Goal: Task Accomplishment & Management: Manage account settings

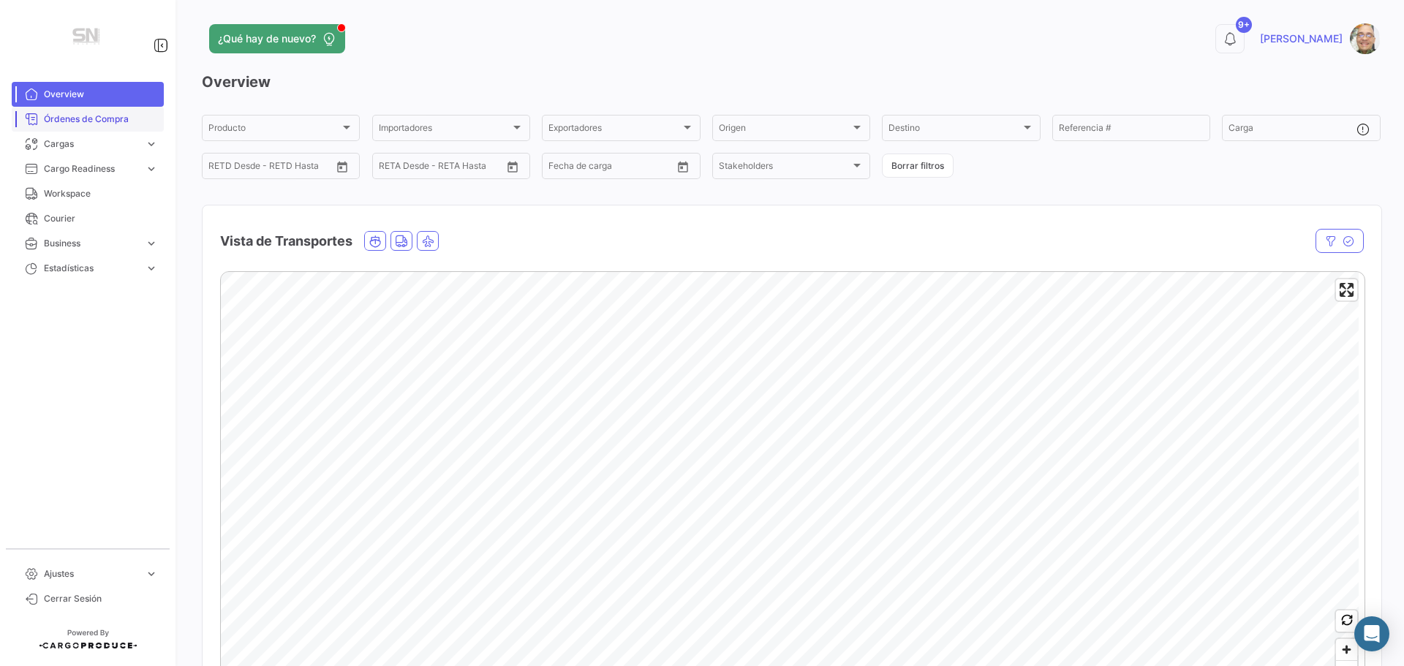
click at [96, 113] on span "Órdenes de Compra" at bounding box center [101, 119] width 114 height 13
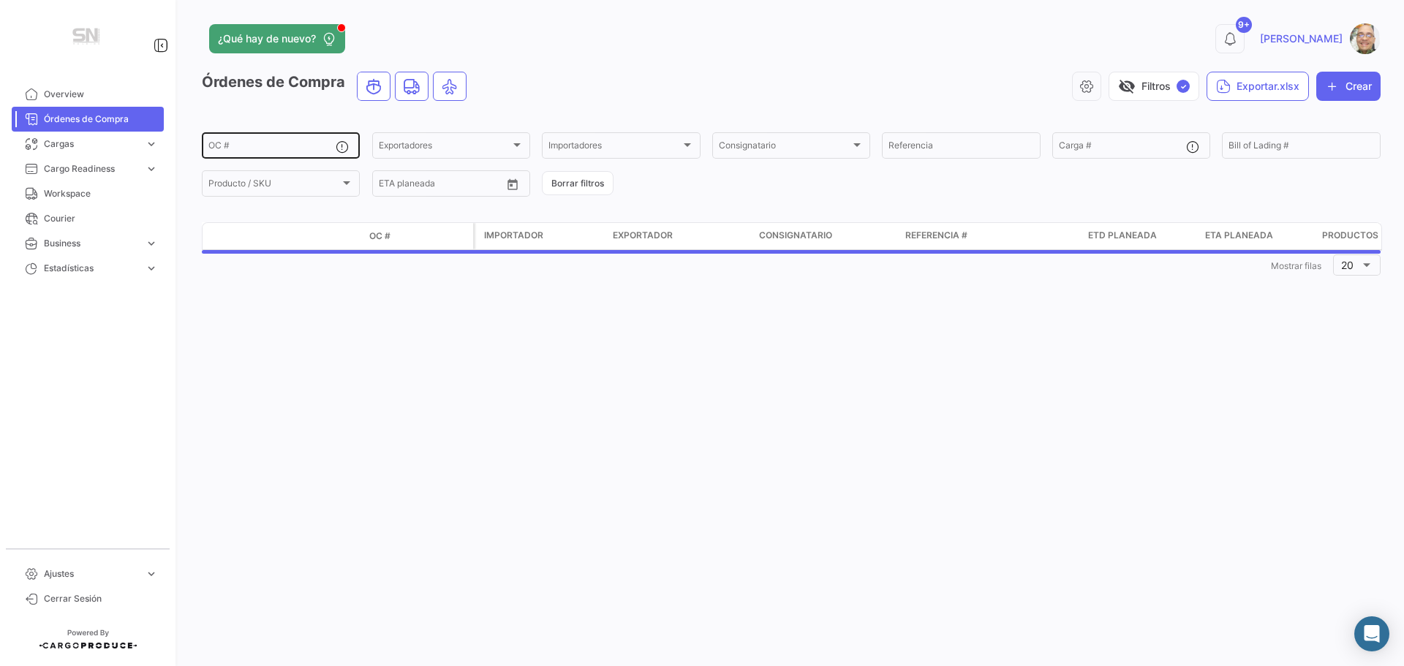
click at [275, 148] on input "OC #" at bounding box center [271, 148] width 127 height 10
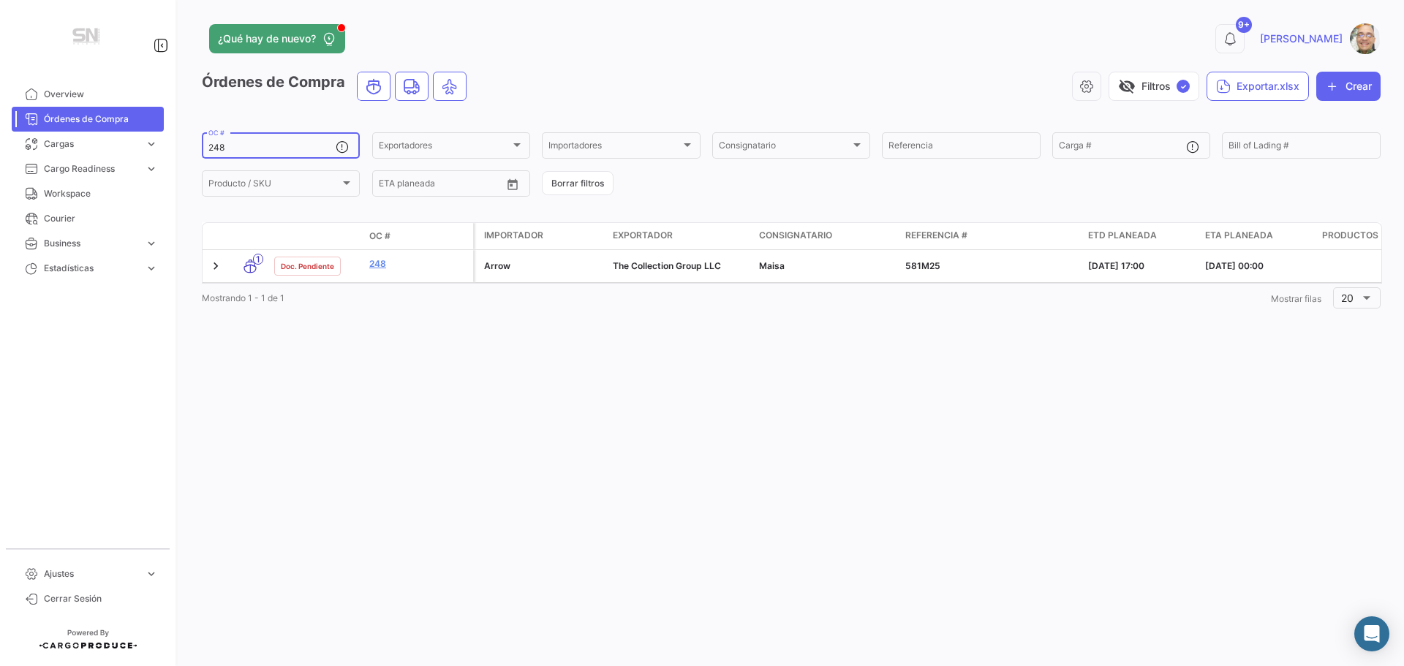
type input "248"
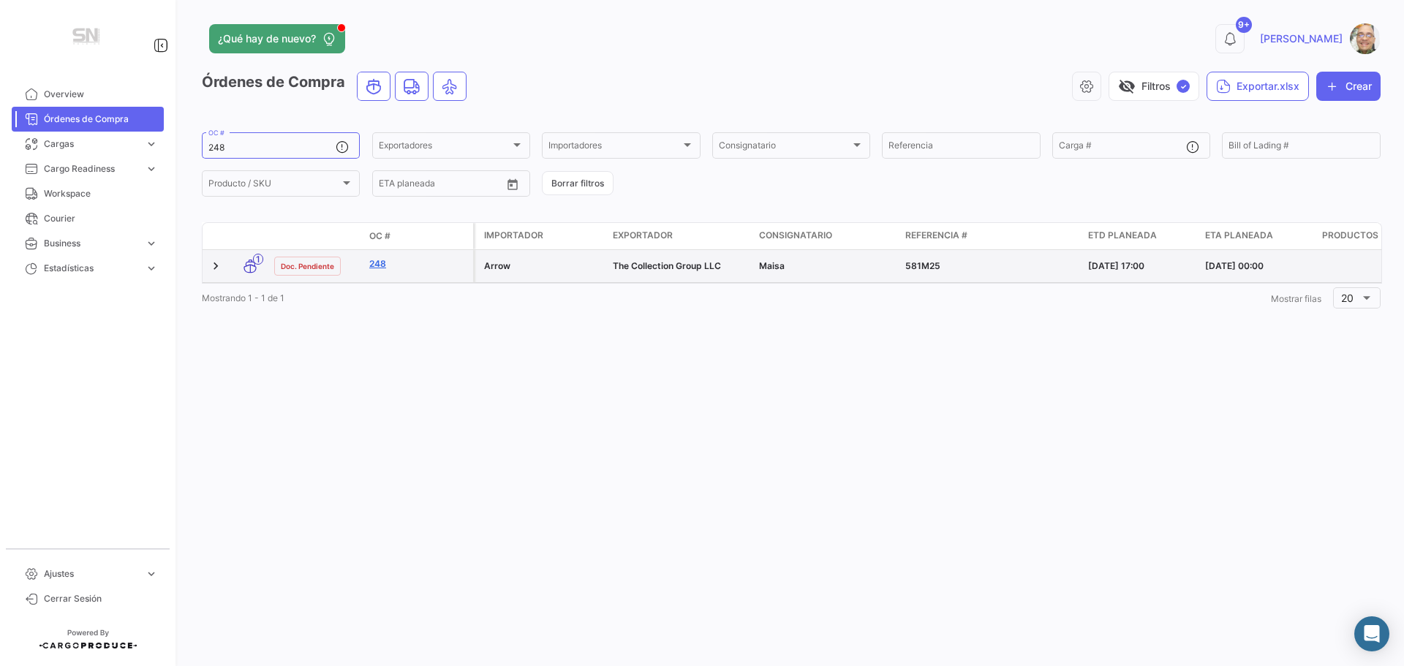
click at [382, 265] on link "248" at bounding box center [418, 263] width 98 height 13
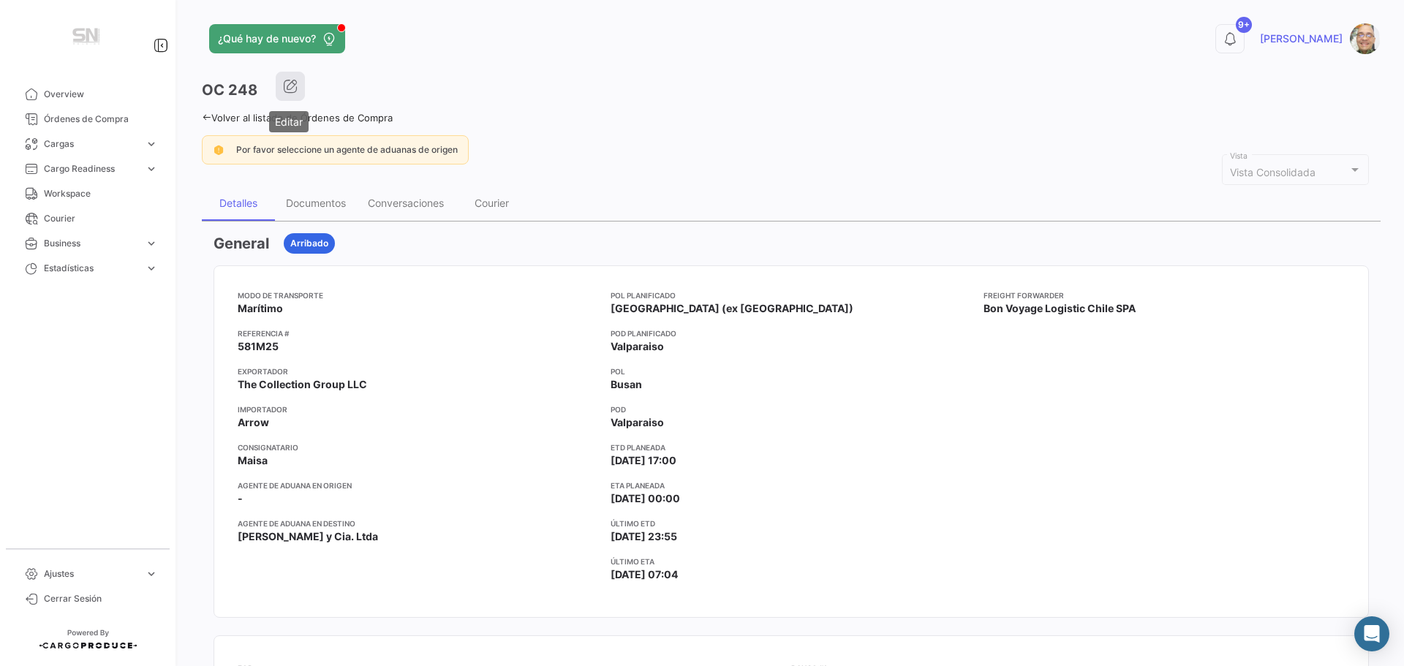
click at [287, 82] on icon "button" at bounding box center [290, 86] width 15 height 15
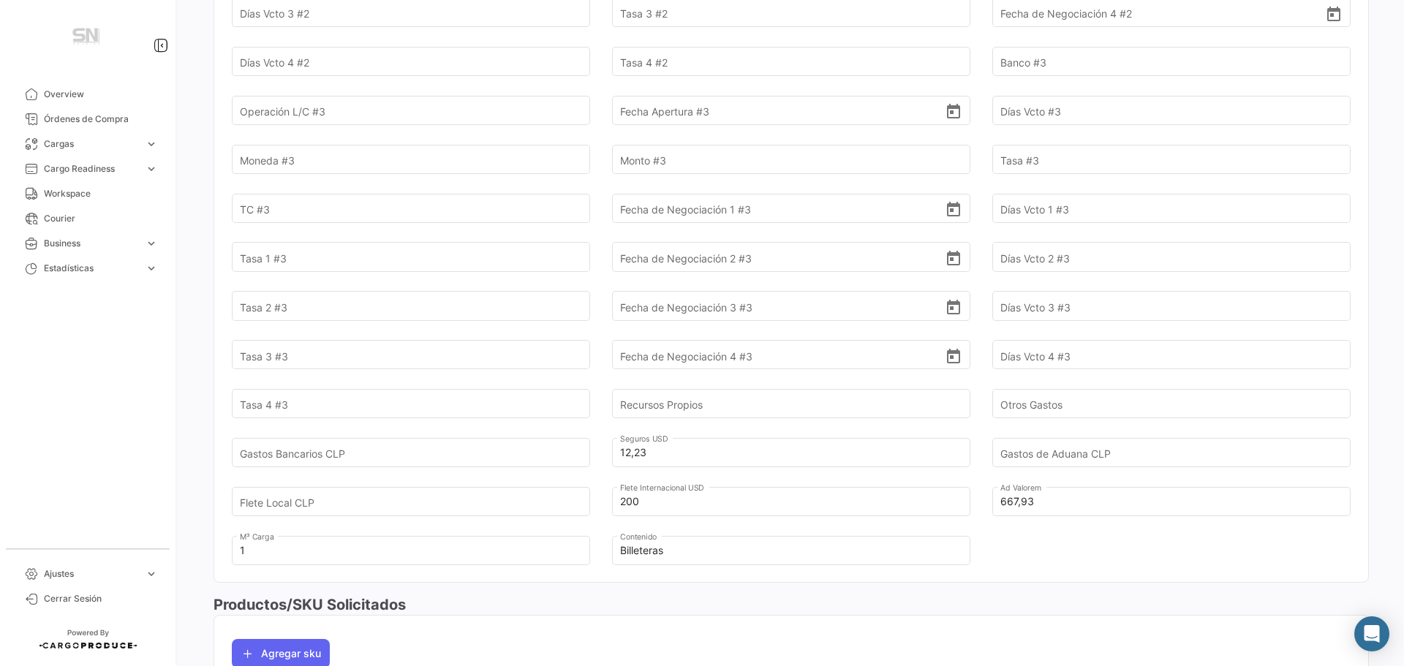
scroll to position [1243, 0]
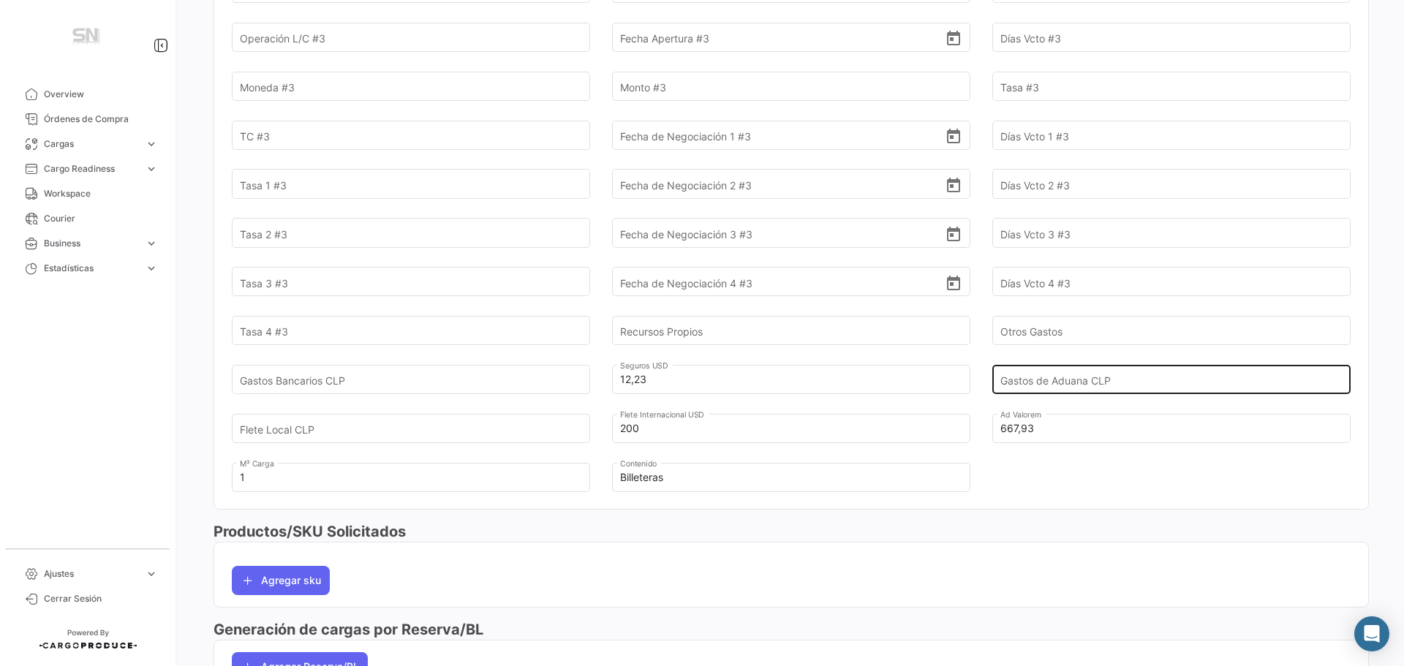
click at [1045, 379] on input "Gastos de Aduana CLP" at bounding box center [1162, 379] width 325 height 51
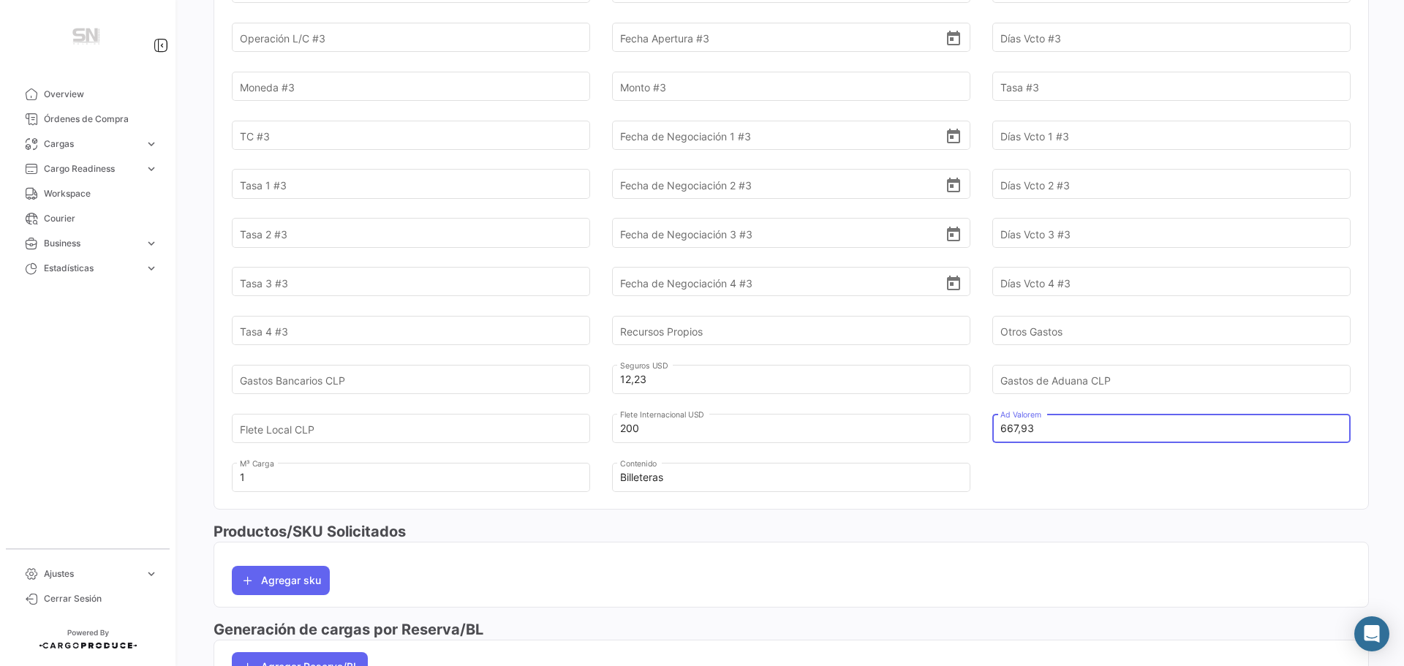
click at [1075, 429] on input "667,93" at bounding box center [1162, 428] width 325 height 51
type input "6"
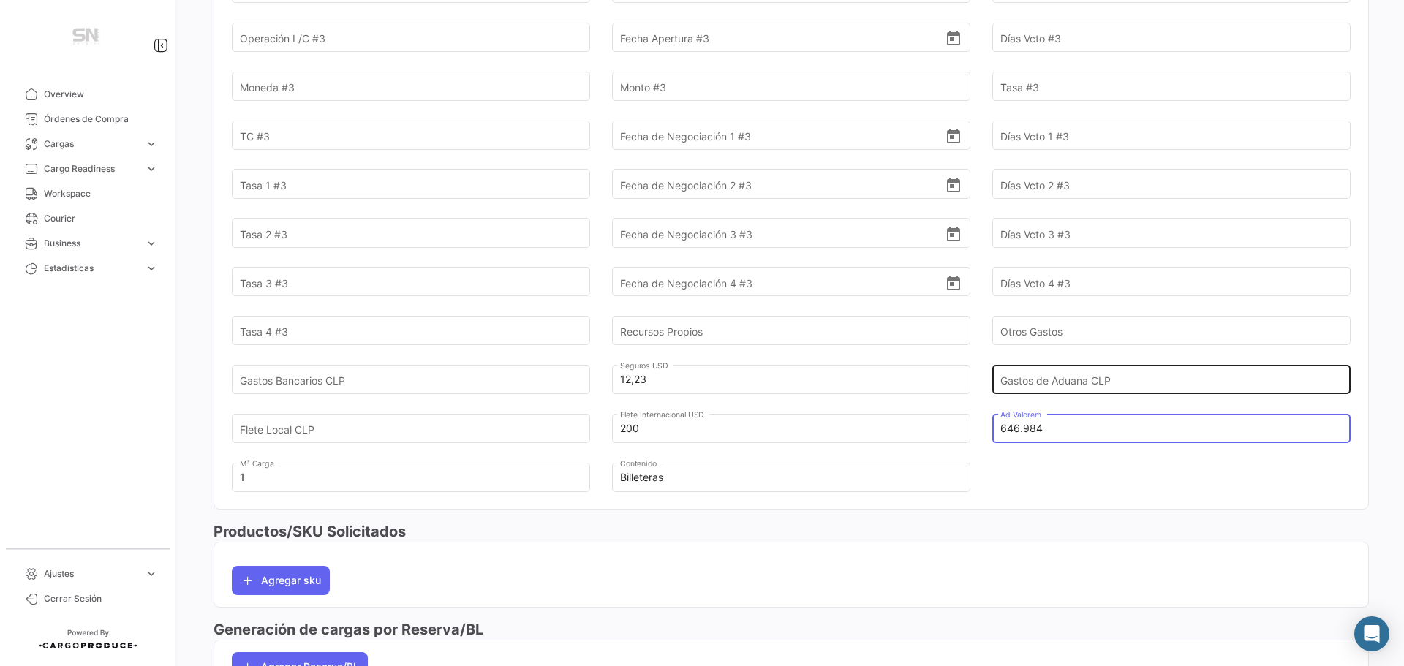
type input "646.984"
click at [1081, 383] on input "Gastos de Aduana CLP" at bounding box center [1162, 379] width 325 height 51
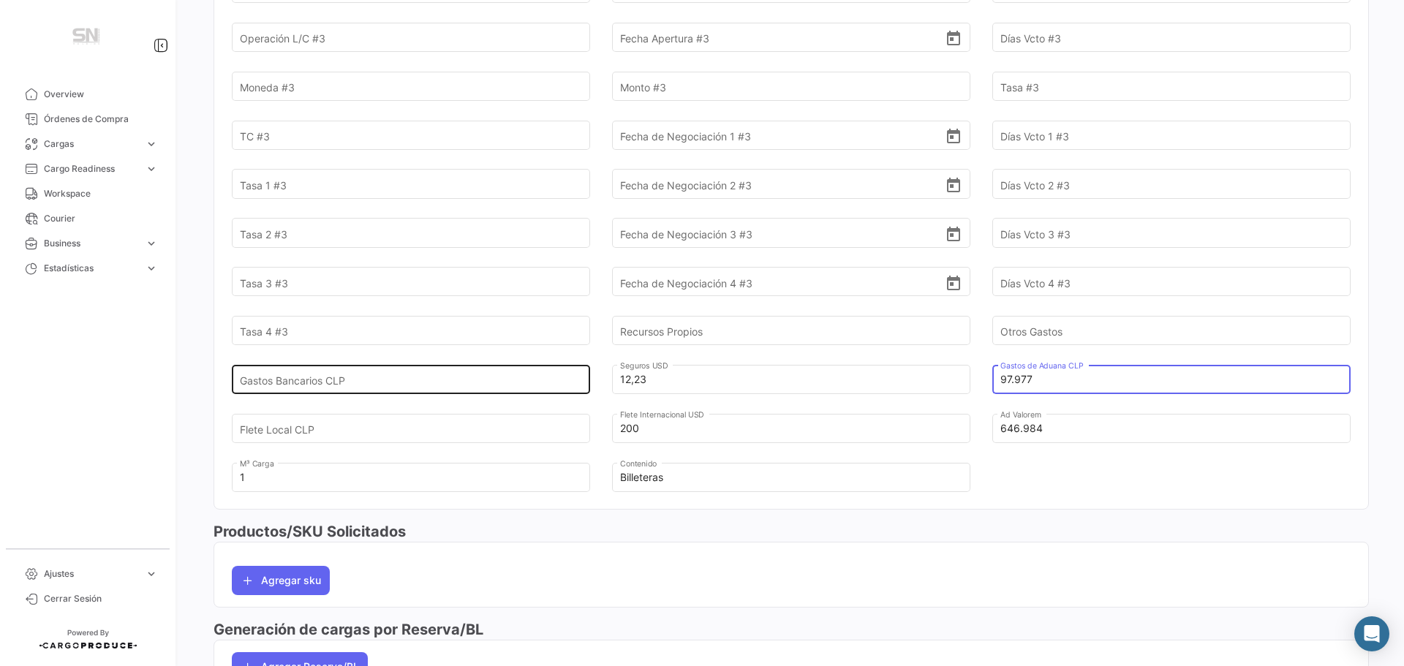
type input "97.977"
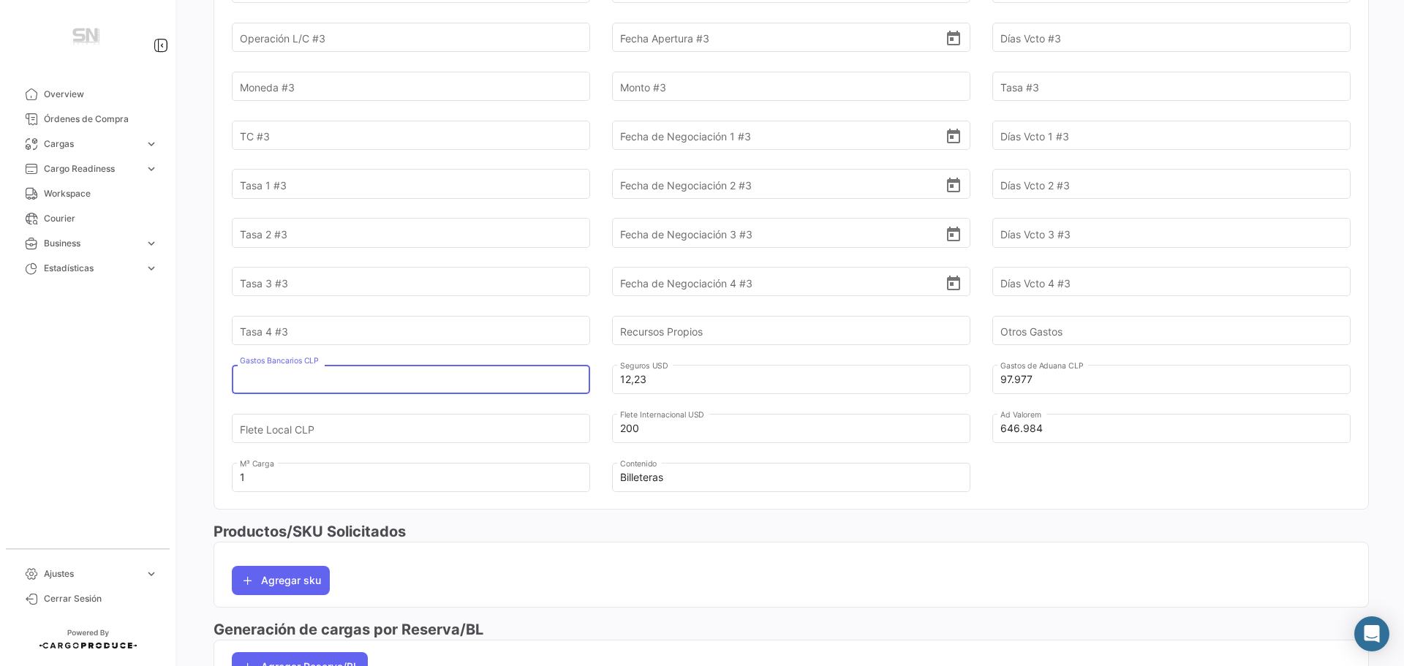
click at [424, 387] on input "Gastos Bancarios CLP" at bounding box center [402, 379] width 325 height 51
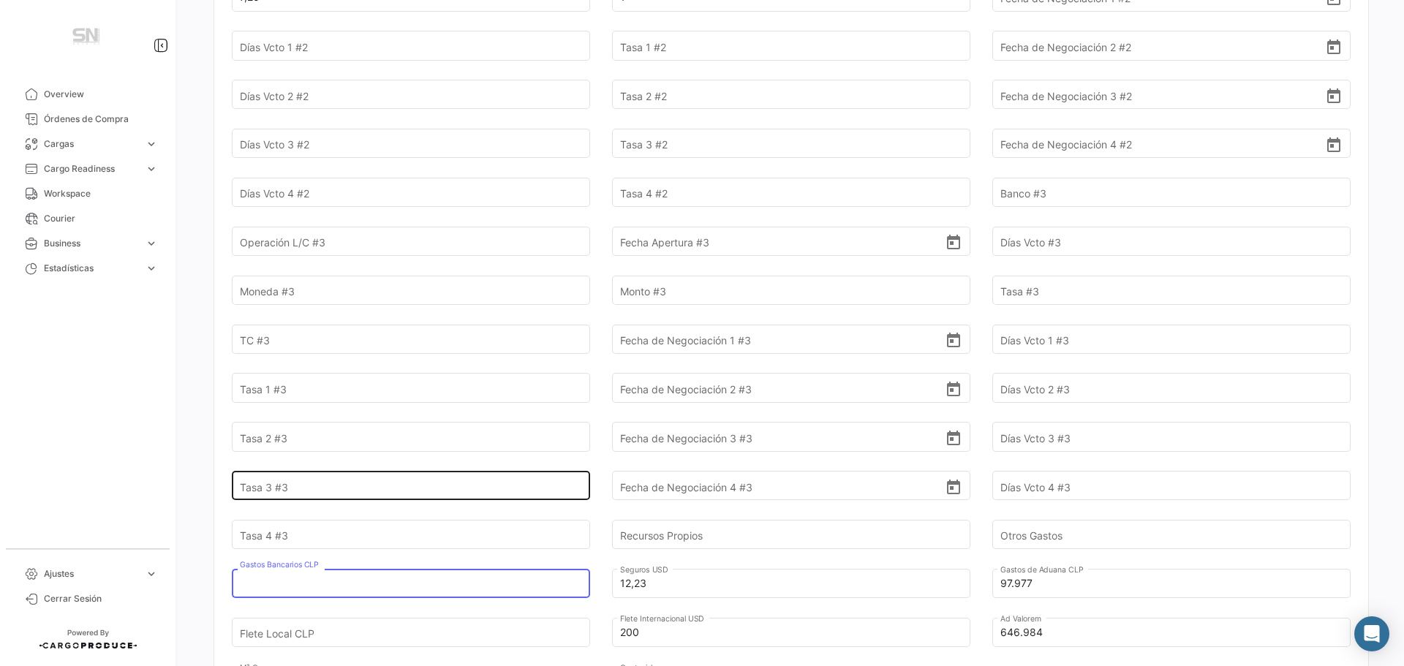
scroll to position [1170, 0]
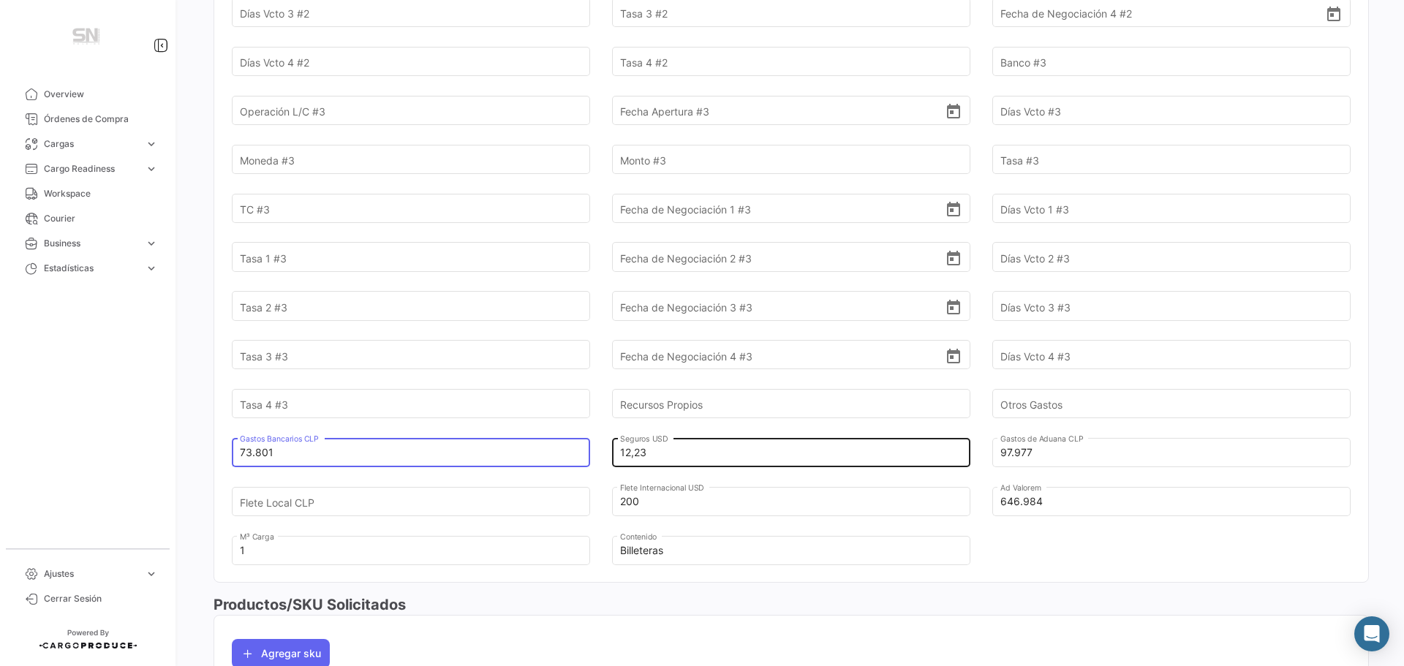
type input "73.801"
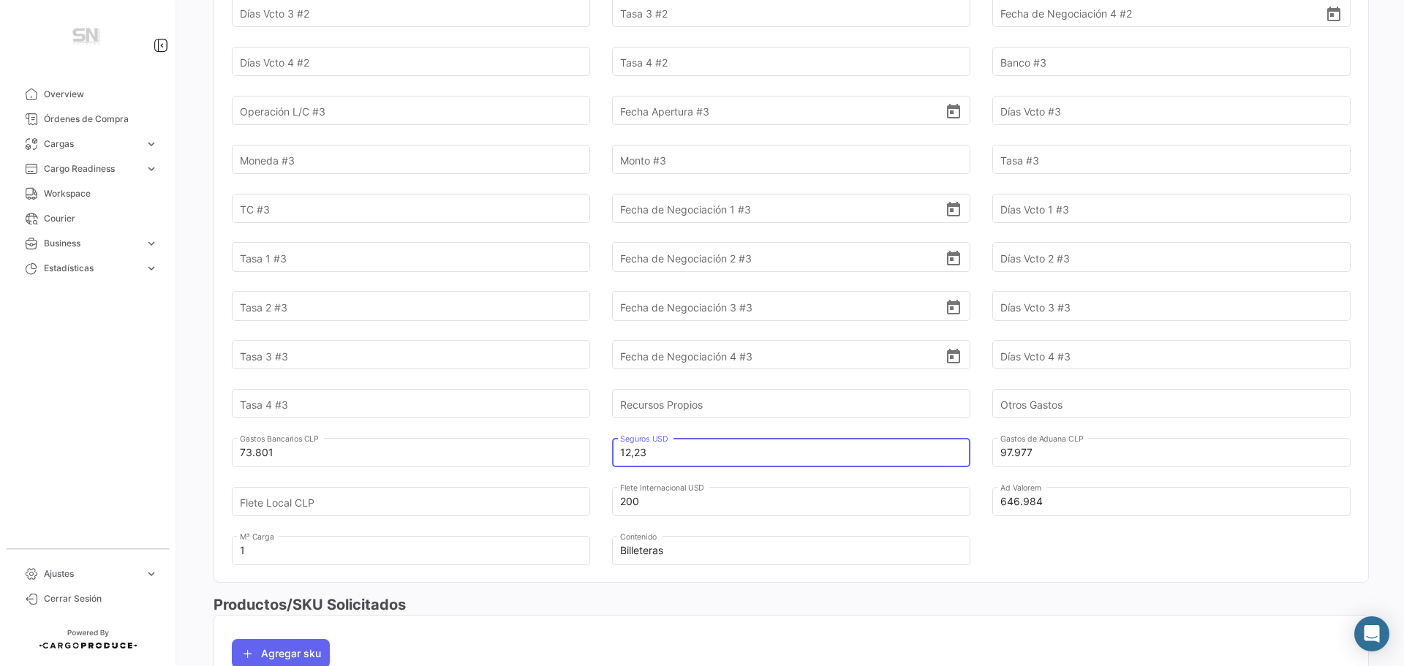
click at [721, 450] on input "12,23" at bounding box center [782, 452] width 325 height 51
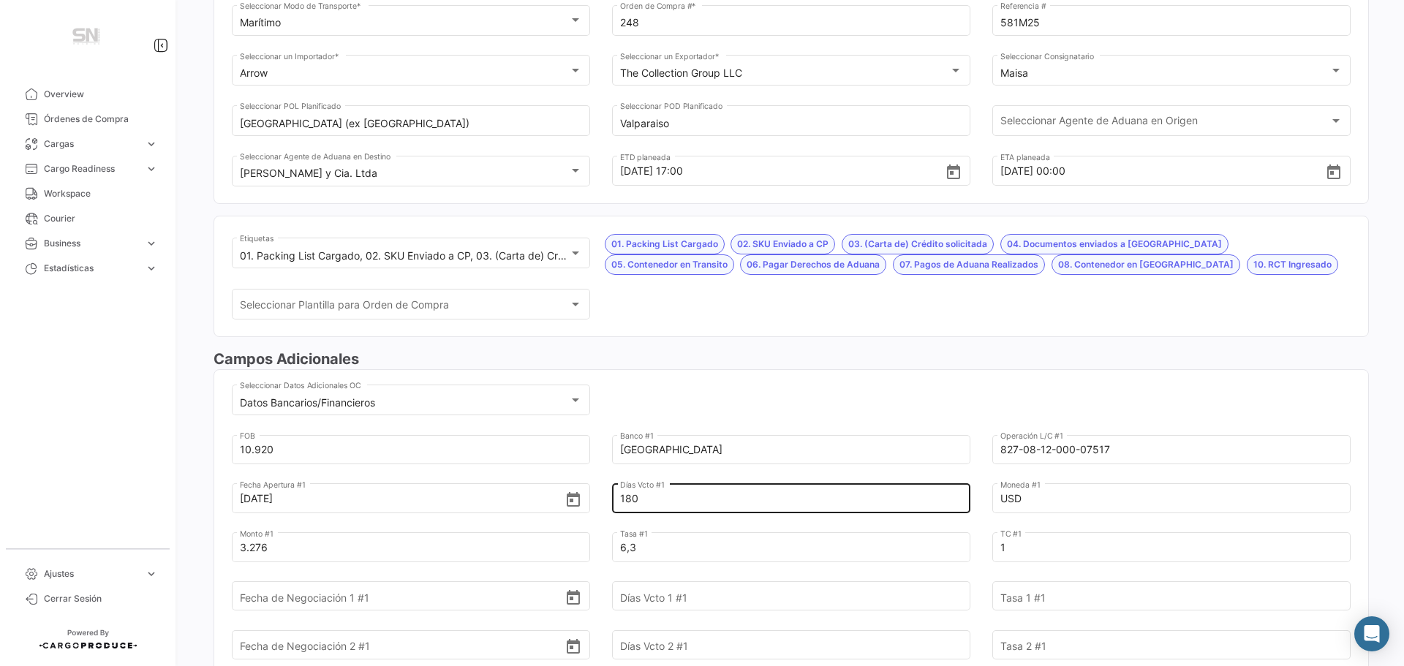
scroll to position [0, 0]
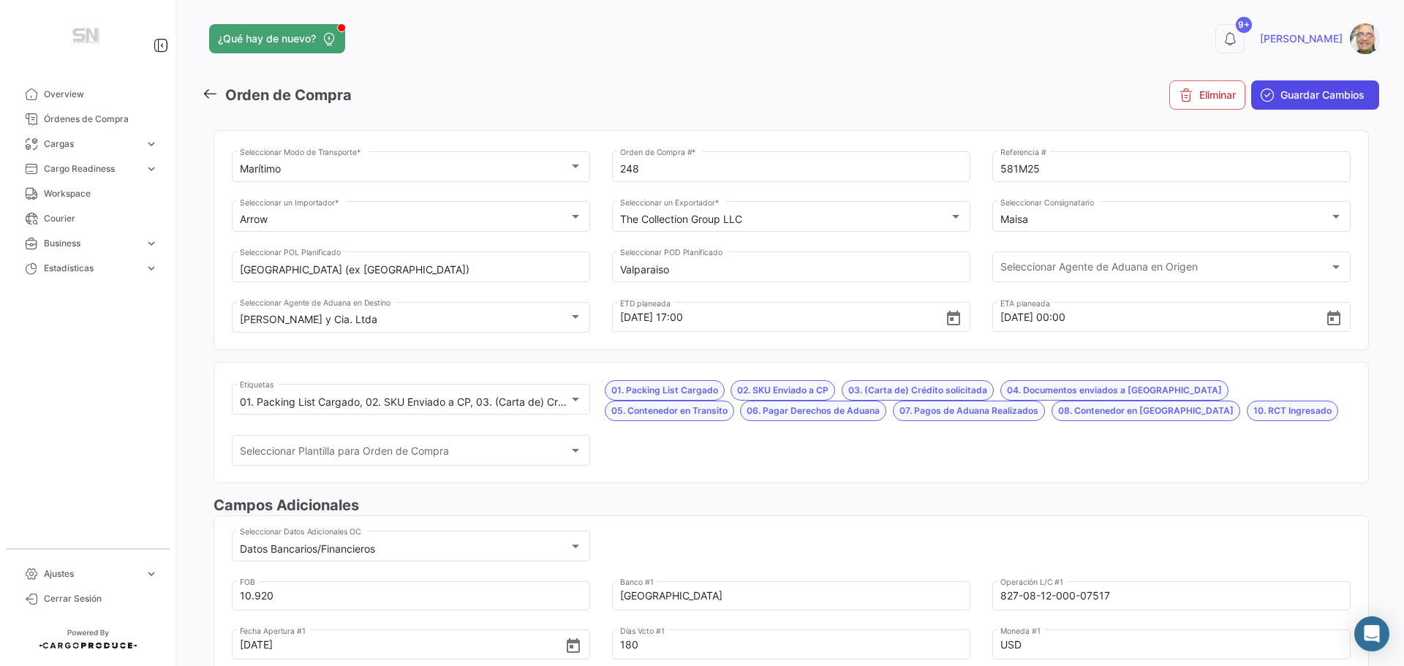
click at [1289, 97] on span "Guardar Cambios" at bounding box center [1322, 95] width 84 height 15
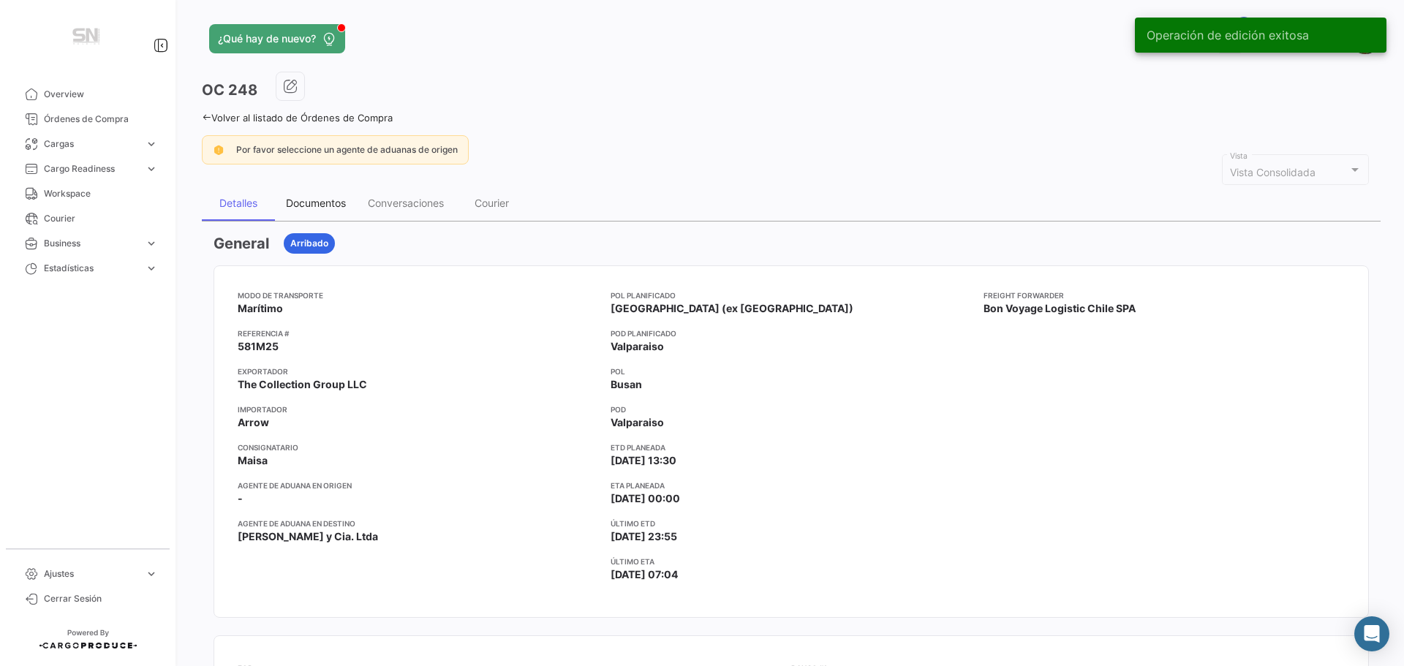
click at [322, 205] on div "Documentos" at bounding box center [316, 203] width 60 height 12
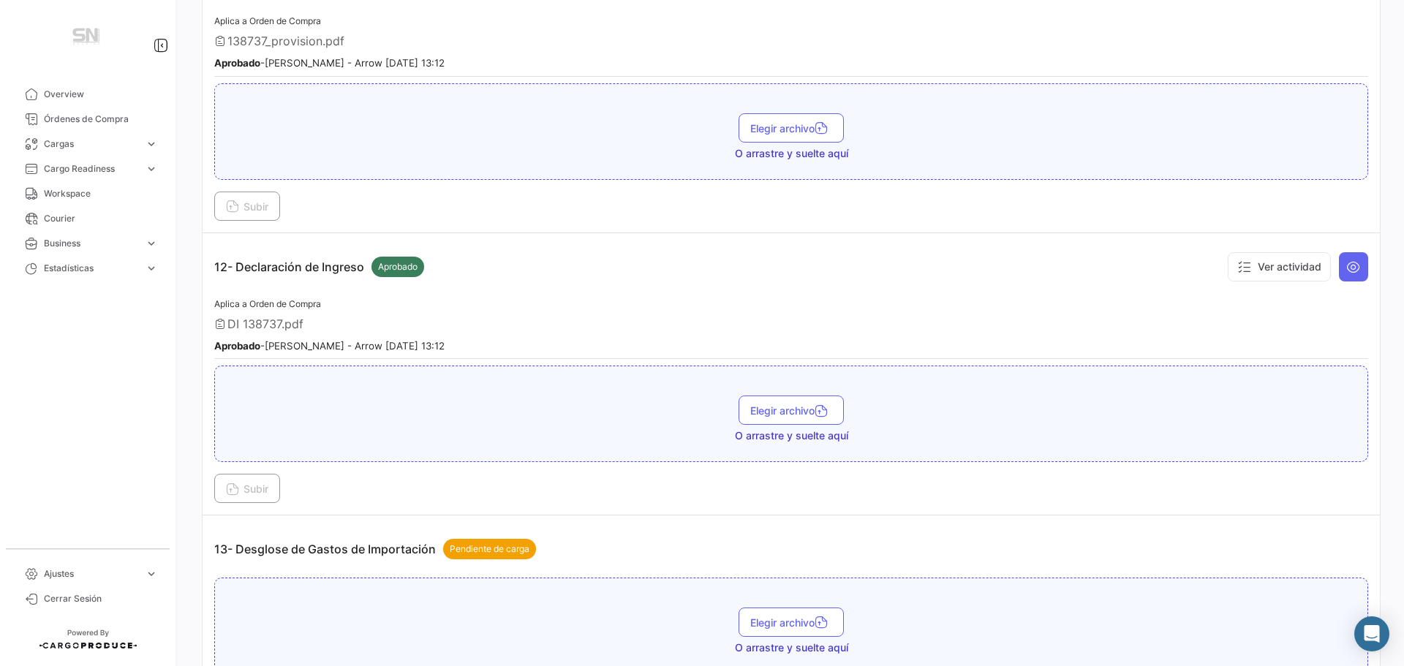
scroll to position [3217, 0]
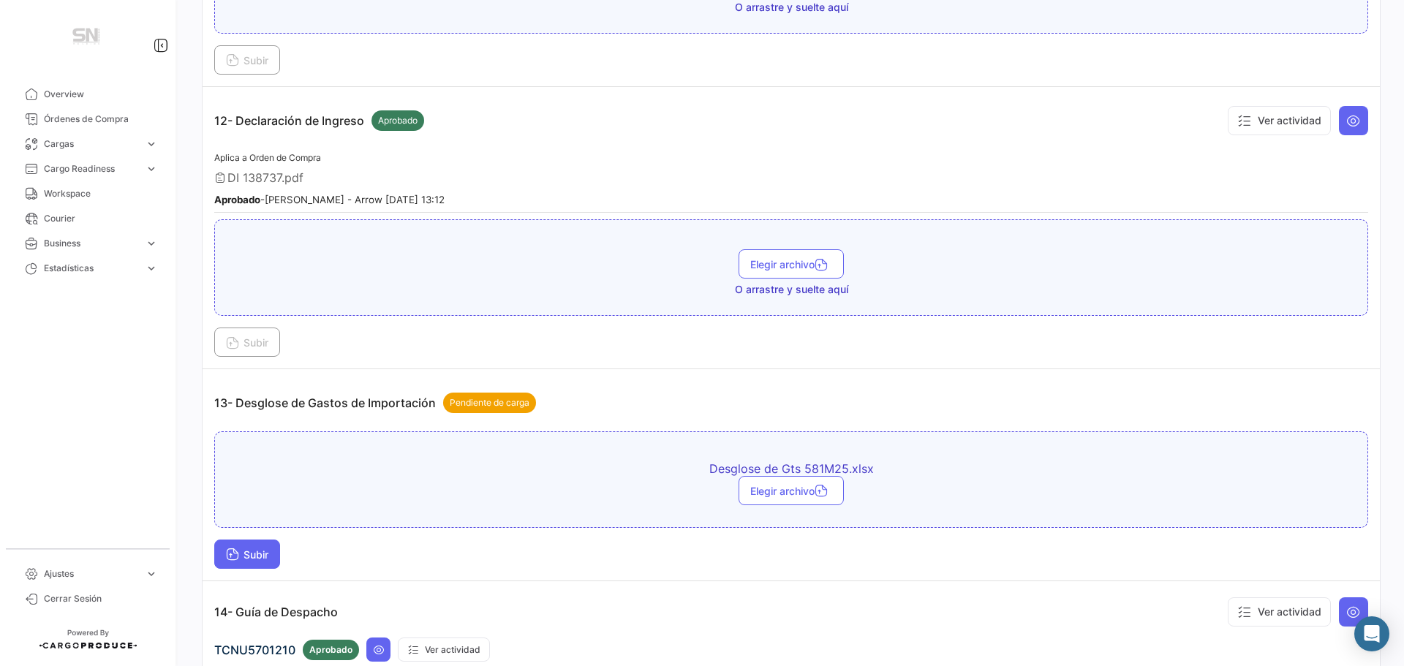
click at [246, 553] on span "Subir" at bounding box center [247, 554] width 42 height 12
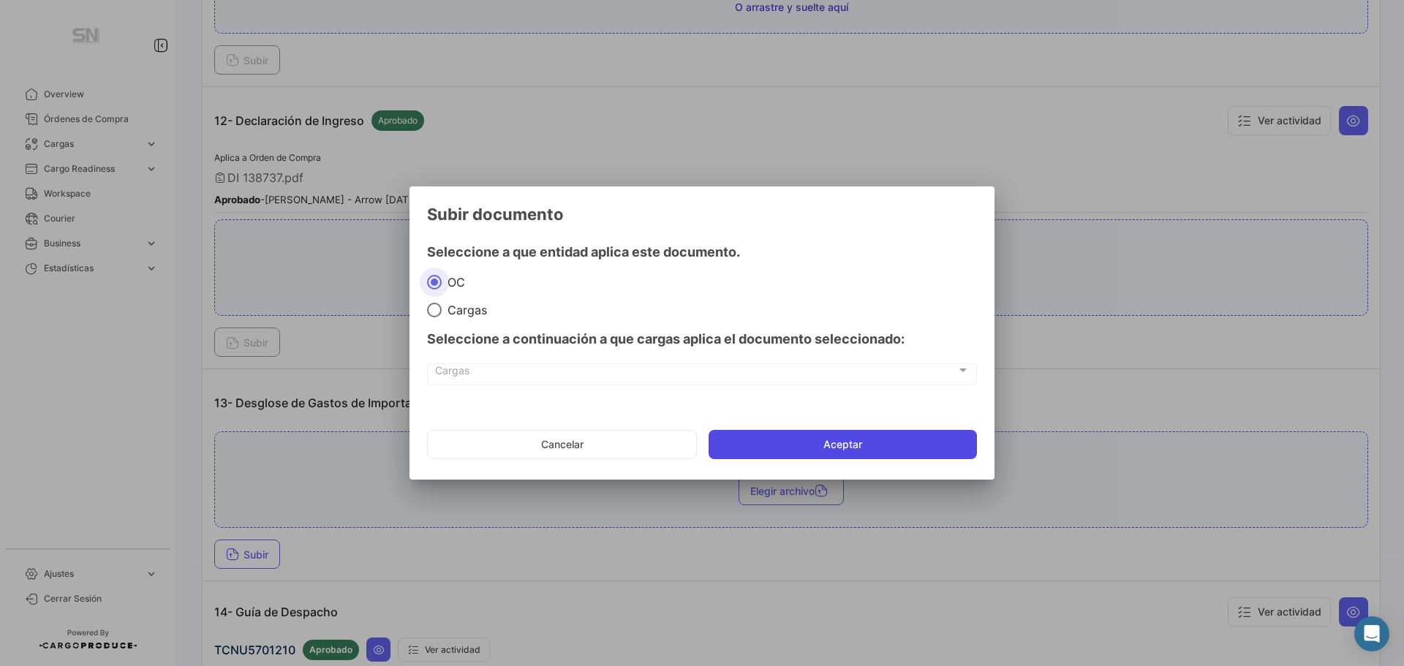
click at [907, 442] on button "Aceptar" at bounding box center [842, 444] width 268 height 29
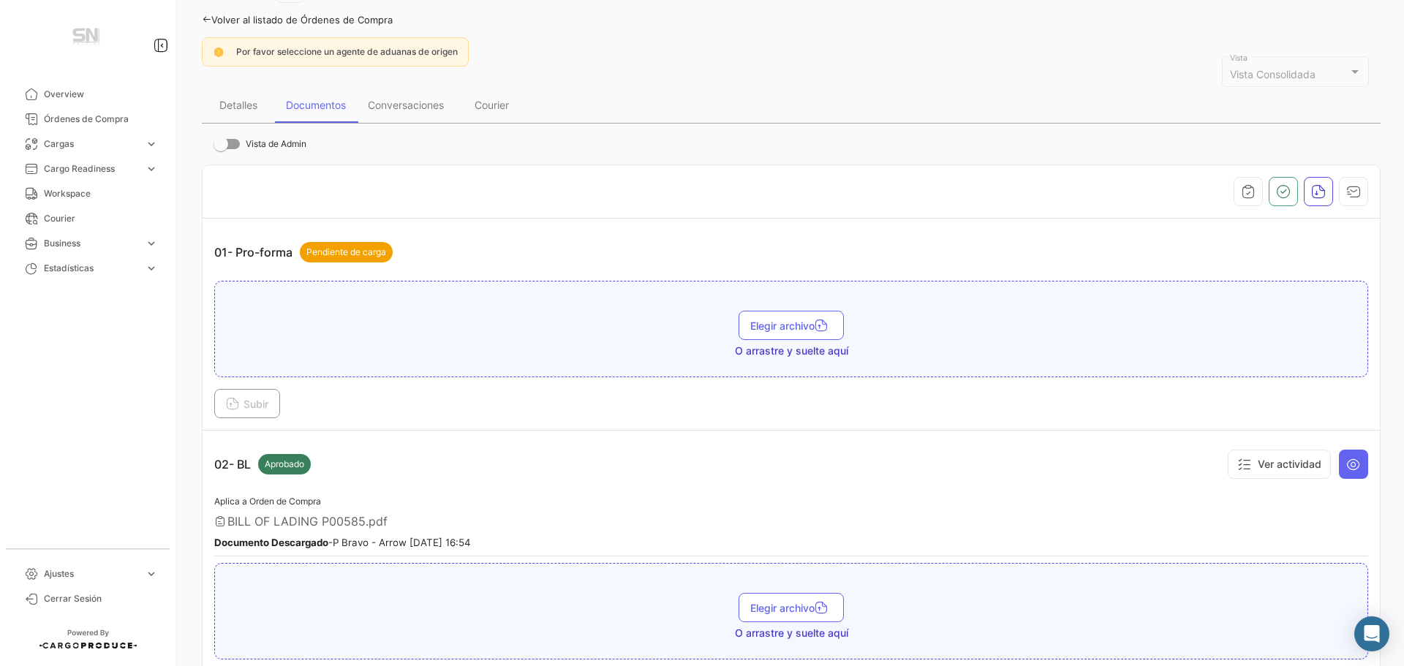
scroll to position [0, 0]
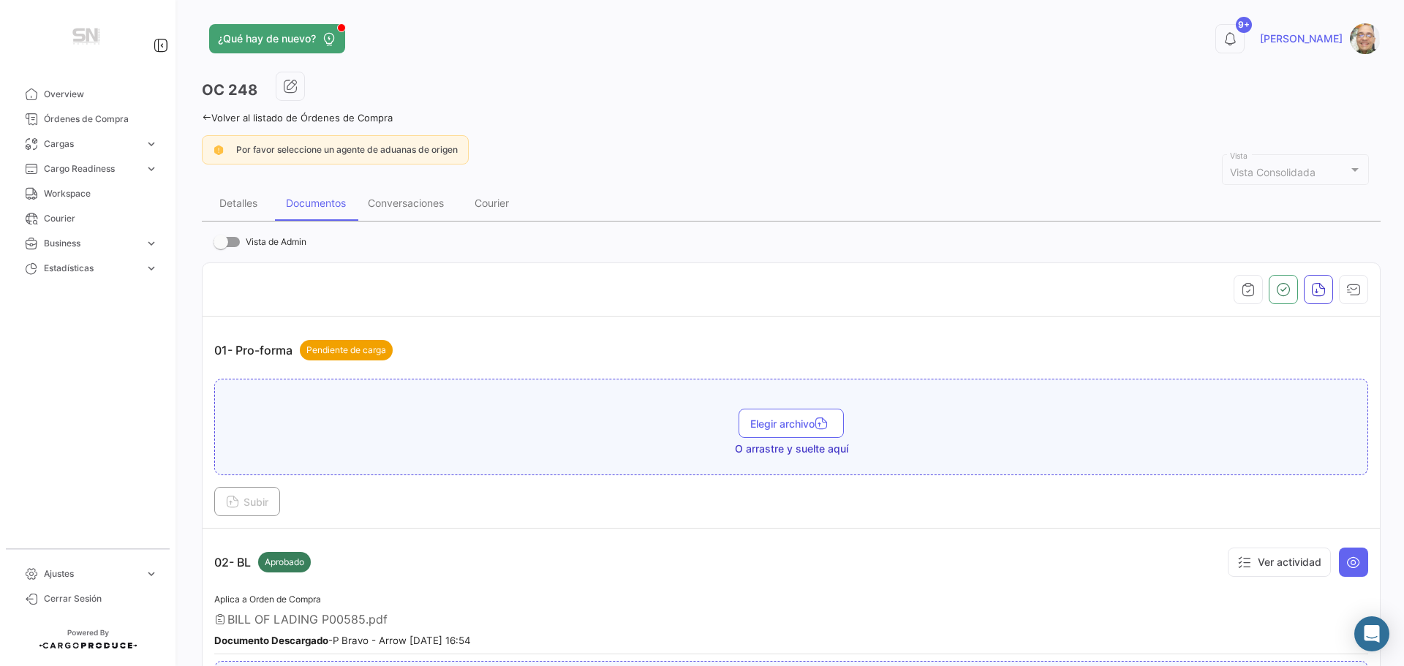
click at [208, 116] on icon at bounding box center [207, 118] width 10 height 10
